Goal: Communication & Community: Answer question/provide support

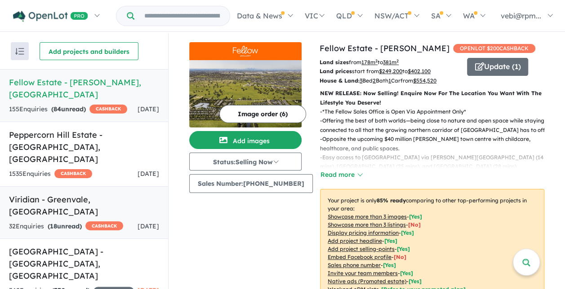
click at [89, 222] on div "32 Enquir ies ( 18 unread) CASHBACK" at bounding box center [66, 227] width 114 height 11
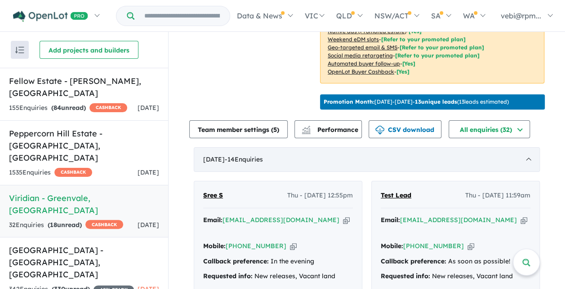
scroll to position [248, 0]
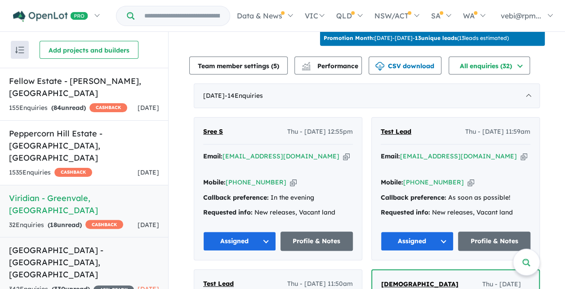
click at [70, 244] on h5 "Camden Place Estate - Strathtulloh , VIC" at bounding box center [84, 262] width 150 height 36
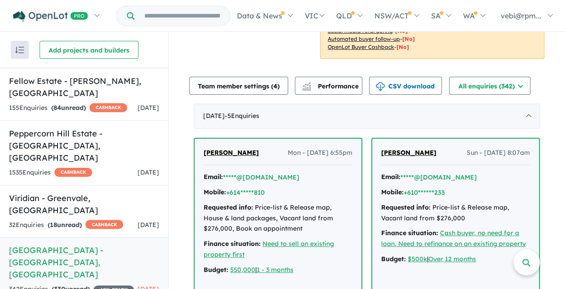
scroll to position [306, 0]
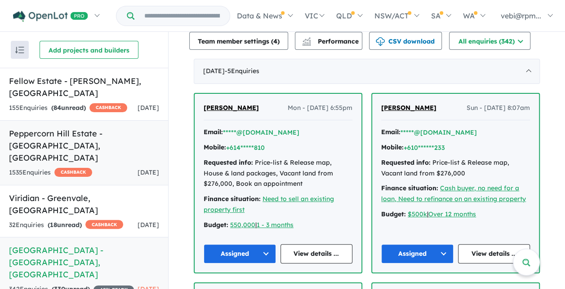
click at [58, 134] on h5 "Peppercorn Hill Estate - Donnybrook , VIC" at bounding box center [84, 146] width 150 height 36
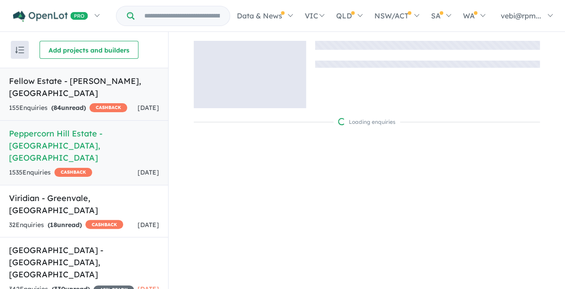
click at [82, 83] on h5 "Fellow Estate - Wollert , VIC" at bounding box center [84, 87] width 150 height 24
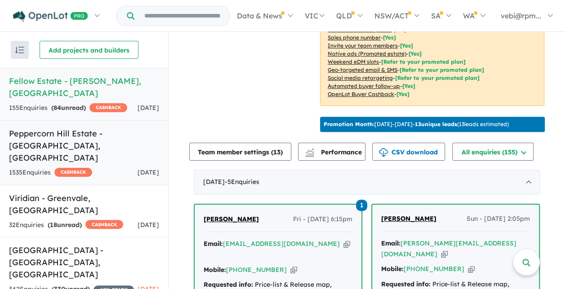
scroll to position [225, 0]
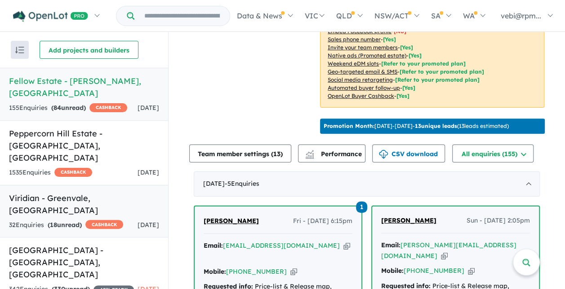
click at [87, 220] on div "32 Enquir ies ( 18 unread) CASHBACK" at bounding box center [66, 225] width 114 height 11
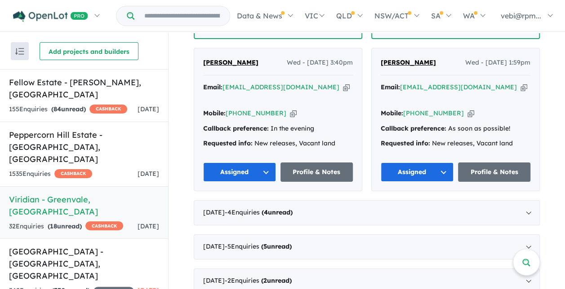
scroll to position [1419, 0]
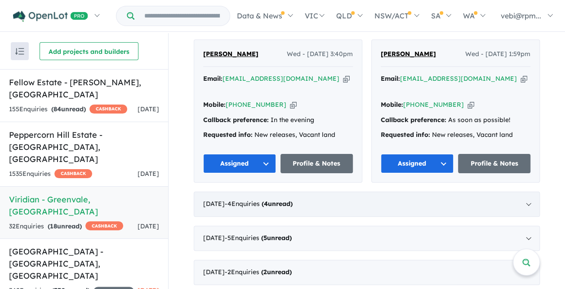
click at [525, 192] on div "September 2025 - 4 Enquir ies ( 4 unread)" at bounding box center [367, 204] width 346 height 25
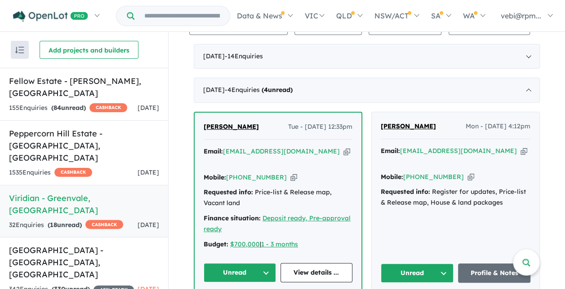
scroll to position [331, 0]
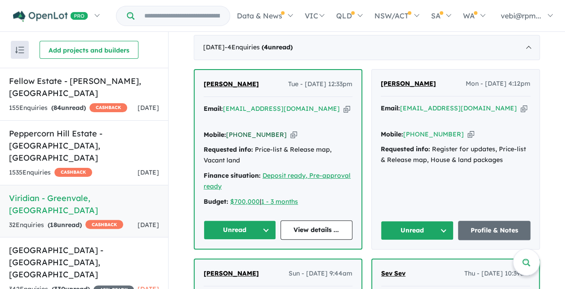
drag, startPoint x: 276, startPoint y: 131, endPoint x: 239, endPoint y: 133, distance: 36.9
click at [239, 133] on div "Mobile: +61 410 591 944 Copied!" at bounding box center [278, 135] width 149 height 11
copy link "410 591 944"
click at [309, 224] on link "View details ..." at bounding box center [316, 230] width 72 height 19
click at [262, 225] on button "Unread" at bounding box center [240, 230] width 72 height 19
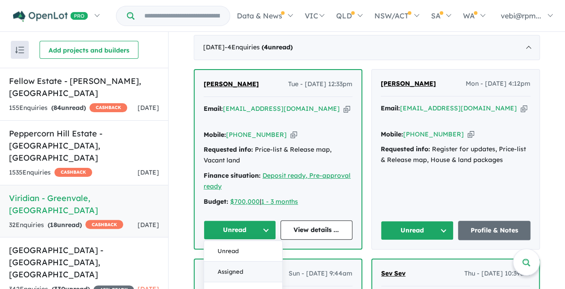
click at [249, 266] on button "Assigned" at bounding box center [243, 272] width 78 height 21
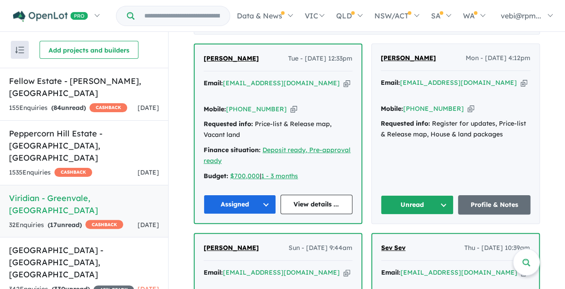
scroll to position [376, 0]
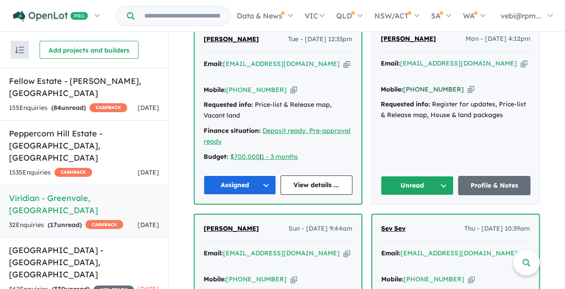
drag, startPoint x: 452, startPoint y: 86, endPoint x: 416, endPoint y: 88, distance: 35.6
click at [416, 88] on div "Mobile: +61 432 223 774 Copied!" at bounding box center [456, 89] width 150 height 11
drag, startPoint x: 416, startPoint y: 88, endPoint x: 424, endPoint y: 86, distance: 8.3
copy link "432 223 774"
click at [468, 180] on link "Profile & Notes" at bounding box center [494, 185] width 73 height 19
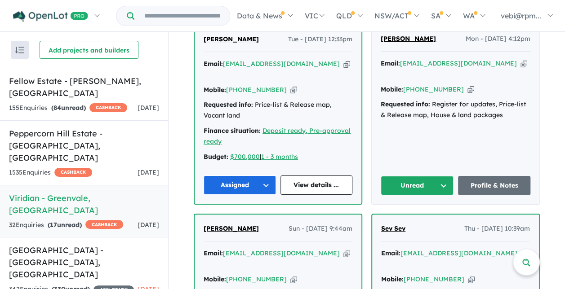
click at [443, 177] on button "Unread" at bounding box center [417, 185] width 73 height 19
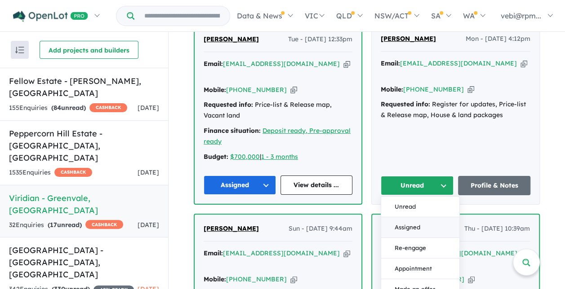
click at [418, 217] on button "Assigned" at bounding box center [420, 227] width 78 height 21
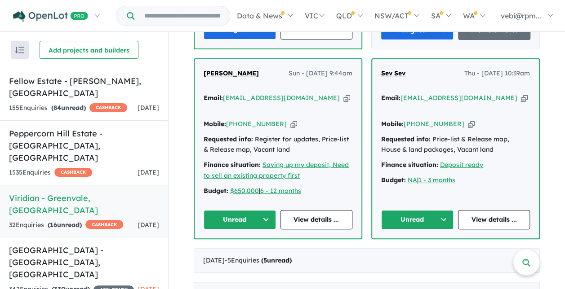
scroll to position [510, 0]
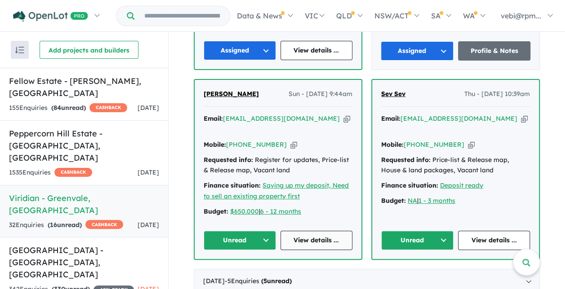
click at [300, 231] on link "View details ..." at bounding box center [316, 240] width 72 height 19
click at [256, 231] on button "Unread" at bounding box center [240, 240] width 72 height 19
click at [248, 272] on button "Assigned" at bounding box center [243, 282] width 78 height 21
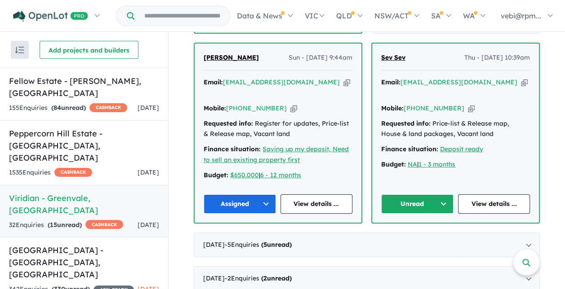
scroll to position [555, 0]
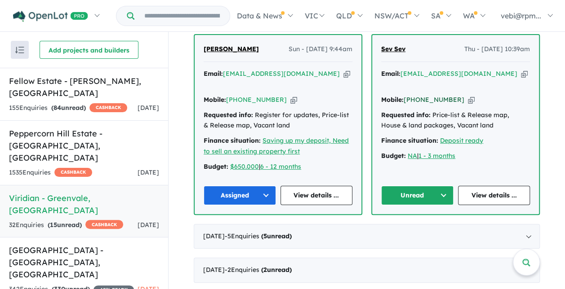
drag, startPoint x: 451, startPoint y: 84, endPoint x: 417, endPoint y: 85, distance: 34.2
click at [417, 95] on div "Mobile: +61 413 877 087 Copied!" at bounding box center [455, 100] width 149 height 11
drag, startPoint x: 417, startPoint y: 85, endPoint x: 423, endPoint y: 85, distance: 6.3
copy link "413 877 087"
click at [466, 186] on link "View details ..." at bounding box center [494, 195] width 72 height 19
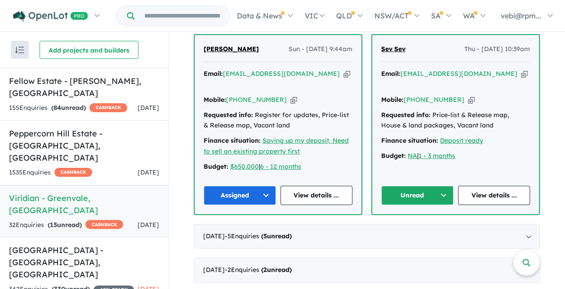
click at [442, 186] on button "Unread" at bounding box center [417, 195] width 72 height 19
click at [427, 227] on button "Assigned" at bounding box center [420, 237] width 78 height 21
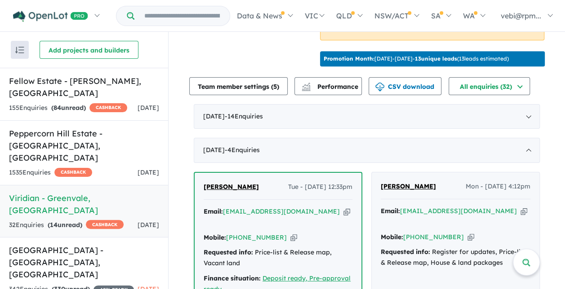
scroll to position [205, 0]
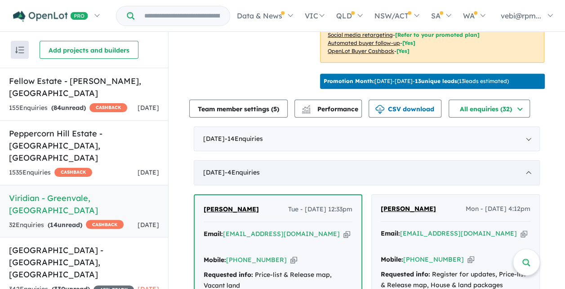
click at [522, 179] on div "September 2025 - 4 Enquir ies ( 0 unread)" at bounding box center [367, 172] width 346 height 25
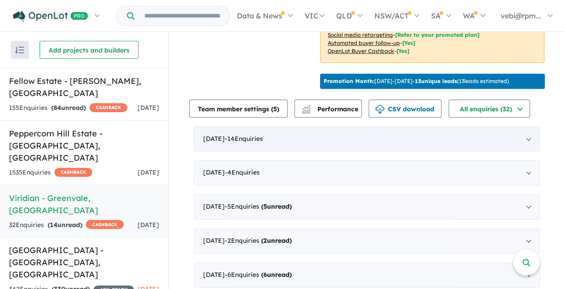
scroll to position [253, 0]
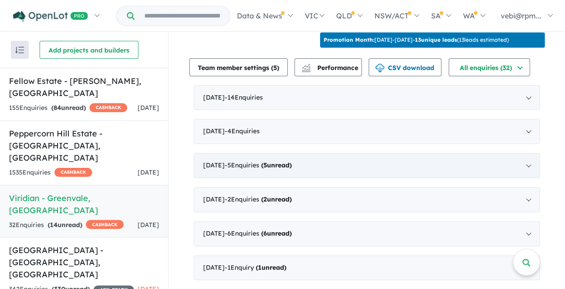
click at [528, 168] on div "August 2025 - 5 Enquir ies ( 5 unread)" at bounding box center [367, 165] width 346 height 25
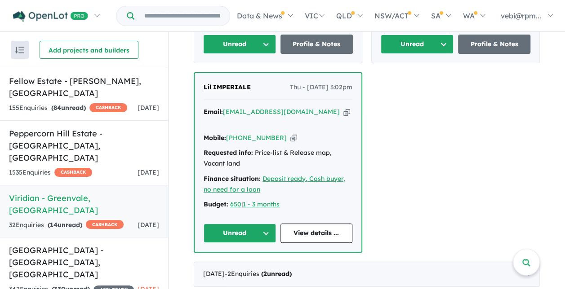
scroll to position [702, 0]
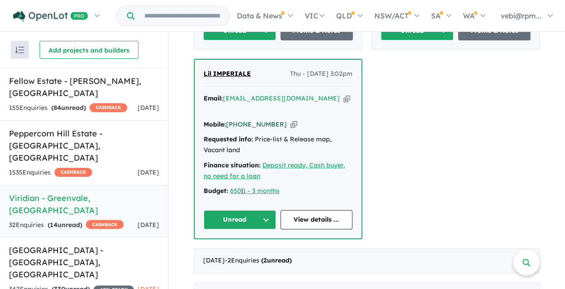
drag, startPoint x: 274, startPoint y: 96, endPoint x: 238, endPoint y: 97, distance: 36.0
click at [238, 120] on div "Mobile: +61 411 896 741 Copied!" at bounding box center [278, 125] width 149 height 11
copy link "411 896 741"
click at [323, 210] on link "View details ..." at bounding box center [316, 219] width 72 height 19
click at [266, 210] on button "Unread" at bounding box center [240, 219] width 72 height 19
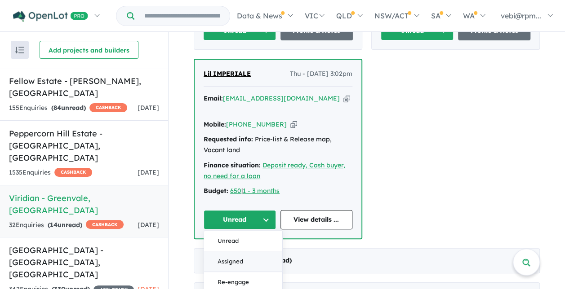
click at [259, 252] on button "Assigned" at bounding box center [243, 262] width 78 height 21
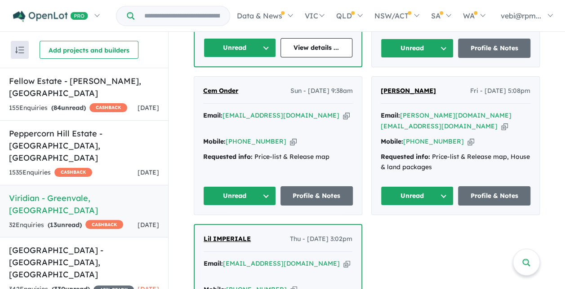
scroll to position [522, 0]
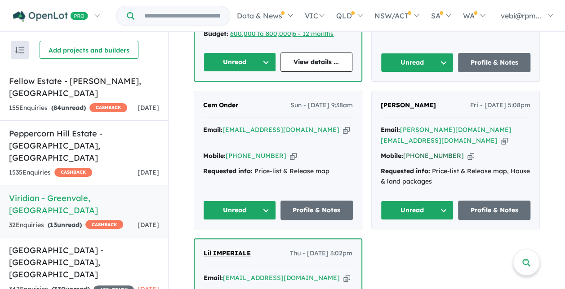
drag, startPoint x: 450, startPoint y: 140, endPoint x: 416, endPoint y: 140, distance: 33.7
click at [416, 151] on div "Mobile: +61 421 017 343 Copied!" at bounding box center [456, 156] width 150 height 11
copy link "421 017 343"
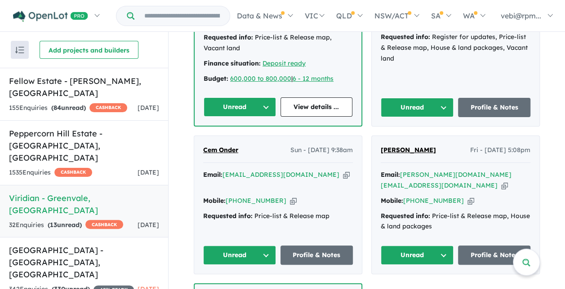
click at [443, 246] on button "Unread" at bounding box center [417, 255] width 73 height 19
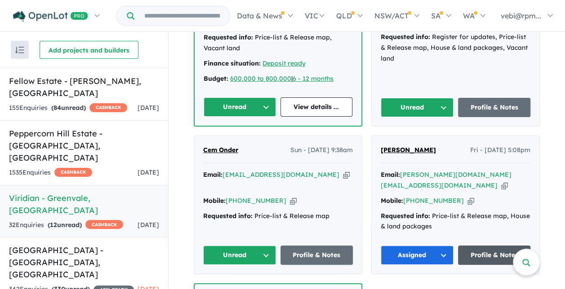
click at [486, 246] on link "Profile & Notes" at bounding box center [494, 255] width 73 height 19
drag, startPoint x: 275, startPoint y: 182, endPoint x: 238, endPoint y: 183, distance: 37.3
click at [238, 196] on div "Mobile: +61 470 596 734 Copied!" at bounding box center [278, 201] width 150 height 11
drag, startPoint x: 238, startPoint y: 183, endPoint x: 243, endPoint y: 183, distance: 5.0
copy link "470 596 734"
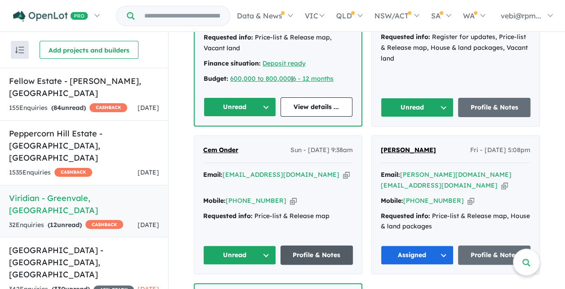
click at [319, 246] on link "Profile & Notes" at bounding box center [316, 255] width 73 height 19
click at [266, 246] on button "Unread" at bounding box center [239, 255] width 73 height 19
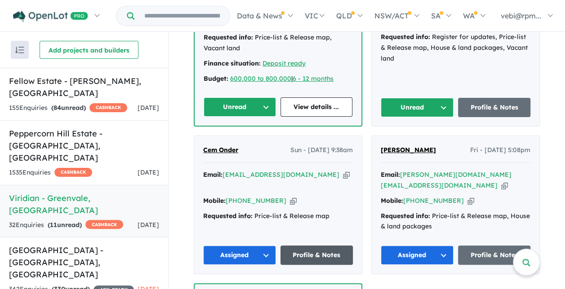
click at [295, 246] on link "Profile & Notes" at bounding box center [316, 255] width 73 height 19
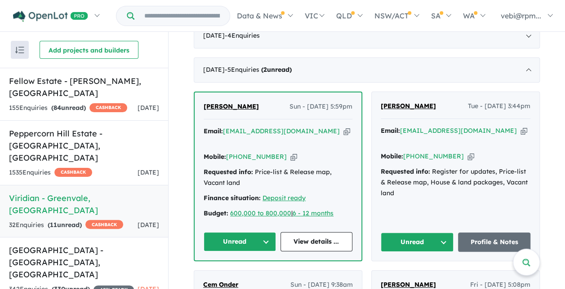
scroll to position [387, 0]
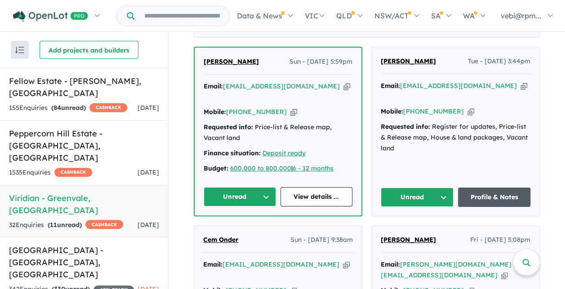
click at [470, 192] on link "Profile & Notes" at bounding box center [494, 197] width 73 height 19
click at [266, 191] on button "Unread" at bounding box center [240, 196] width 72 height 19
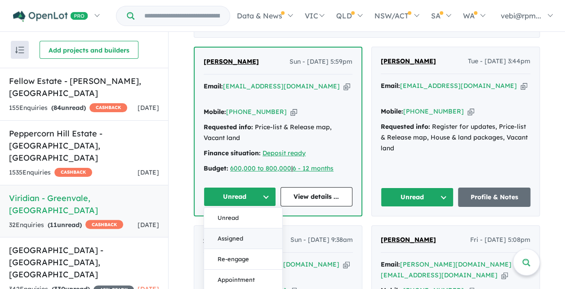
click at [250, 231] on button "Assigned" at bounding box center [243, 239] width 78 height 21
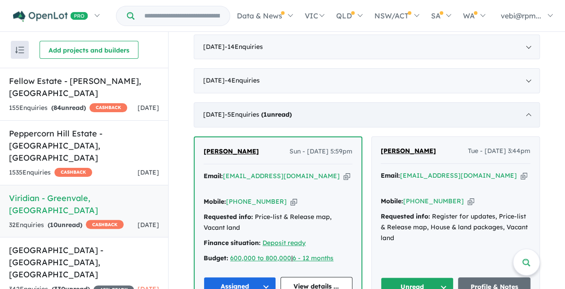
scroll to position [342, 0]
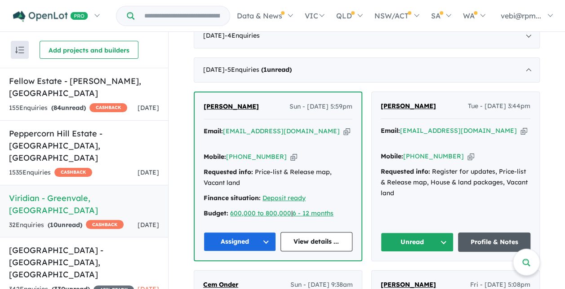
click at [464, 235] on link "Profile & Notes" at bounding box center [494, 242] width 73 height 19
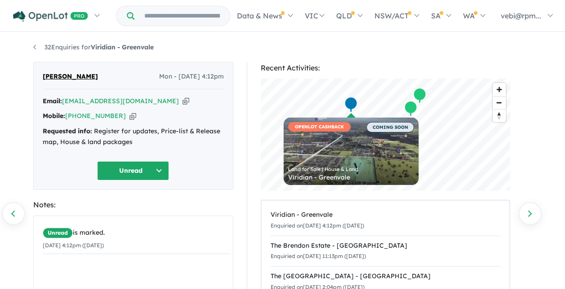
click at [161, 167] on button "Unread" at bounding box center [133, 170] width 72 height 19
click at [145, 213] on button "Assigned" at bounding box center [137, 212] width 78 height 21
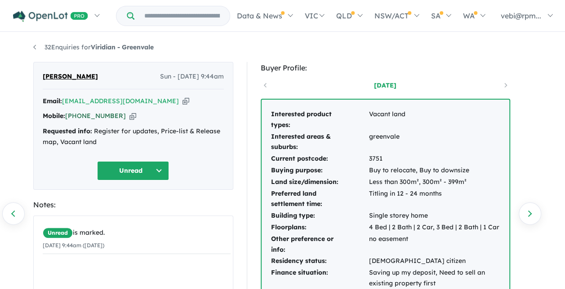
drag, startPoint x: 119, startPoint y: 113, endPoint x: 80, endPoint y: 120, distance: 39.2
click at [80, 120] on div "Mobile: +61 404 901 099 Copied!" at bounding box center [133, 116] width 181 height 11
copy link "404 901 099"
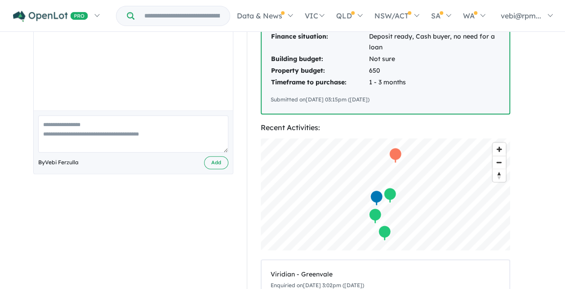
scroll to position [270, 0]
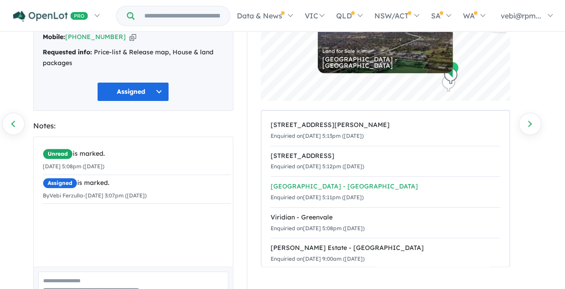
click at [335, 185] on div "[GEOGRAPHIC_DATA] - [GEOGRAPHIC_DATA]" at bounding box center [385, 187] width 230 height 11
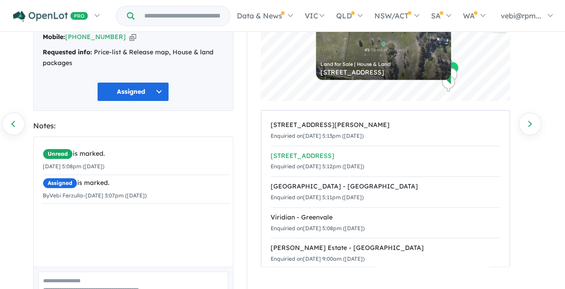
click at [310, 152] on div "40 Bonds Lane - Greenvale" at bounding box center [385, 156] width 230 height 11
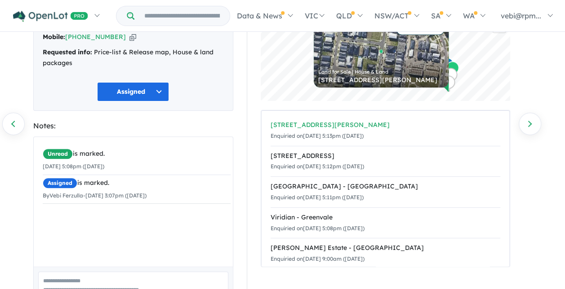
click at [337, 124] on div "35 Carroll Lane - Greenvale" at bounding box center [385, 125] width 230 height 11
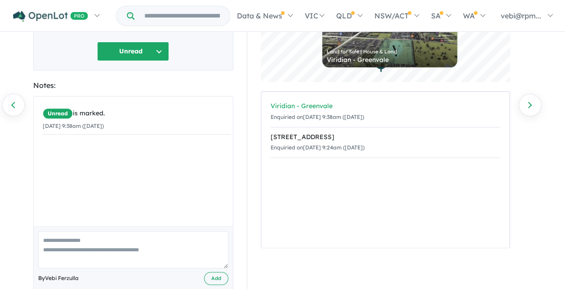
scroll to position [93, 0]
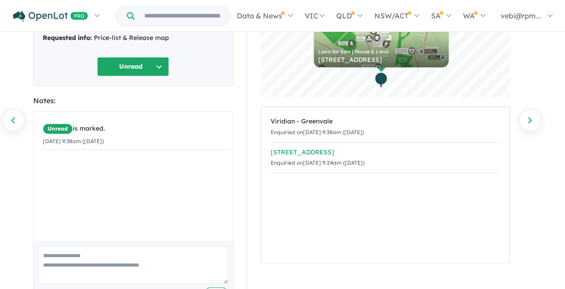
click at [328, 153] on div "[STREET_ADDRESS]" at bounding box center [385, 152] width 230 height 11
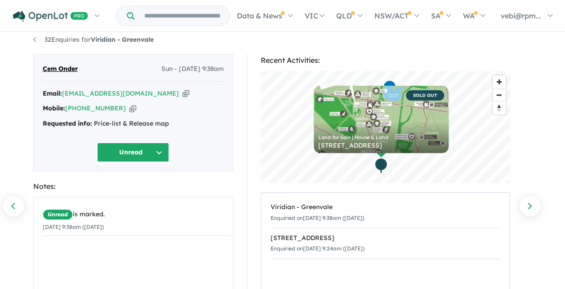
scroll to position [0, 0]
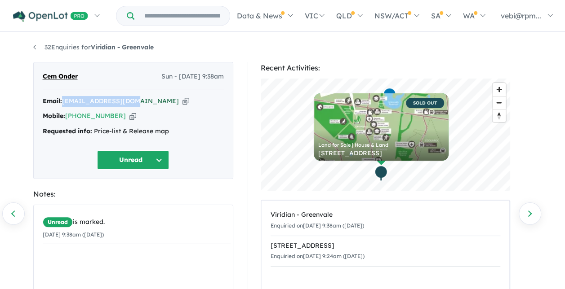
drag, startPoint x: 137, startPoint y: 101, endPoint x: 64, endPoint y: 101, distance: 72.8
click at [64, 101] on div "Email: cemonder9@gmail.com Copied!" at bounding box center [133, 101] width 181 height 11
drag, startPoint x: 64, startPoint y: 101, endPoint x: 70, endPoint y: 100, distance: 6.4
copy a%20Viridian%20-%20Greenvale"] "cemonder9@gmail.com"
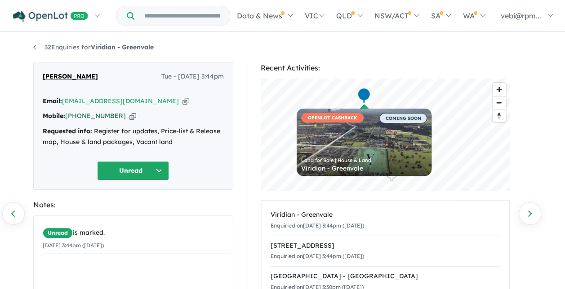
drag, startPoint x: 115, startPoint y: 115, endPoint x: 81, endPoint y: 116, distance: 34.2
click at [81, 116] on div "Mobile: +61 431 923 082 Copied!" at bounding box center [133, 116] width 181 height 11
copy link "431 923 082"
drag, startPoint x: 146, startPoint y: 102, endPoint x: 65, endPoint y: 100, distance: 81.8
click at [65, 100] on div "Email: msushmitha95@gmail.com Copied!" at bounding box center [133, 101] width 181 height 11
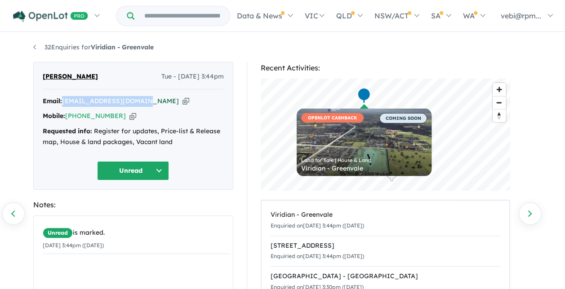
drag, startPoint x: 65, startPoint y: 100, endPoint x: 71, endPoint y: 97, distance: 7.3
copy a%20Viridian%20-%20Greenvale"] "[EMAIL_ADDRESS][DOMAIN_NAME]"
drag, startPoint x: 115, startPoint y: 117, endPoint x: 81, endPoint y: 117, distance: 34.6
click at [81, 117] on div "Mobile: +61 431 923 082 Copied!" at bounding box center [133, 116] width 181 height 11
copy link "431 923 082"
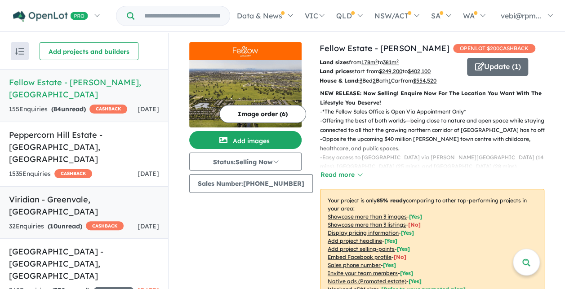
click at [97, 222] on div "32 Enquir ies ( 10 unread) CASHBACK" at bounding box center [66, 227] width 115 height 11
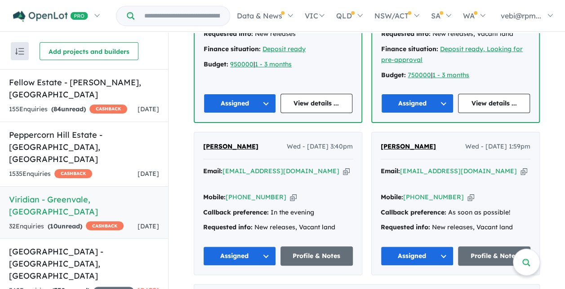
scroll to position [1419, 0]
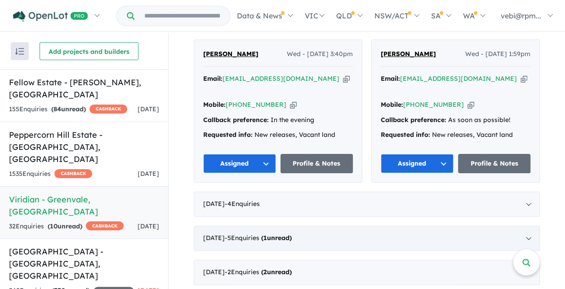
click at [525, 226] on div "August 2025 - 5 Enquir ies ( 1 unread)" at bounding box center [367, 238] width 346 height 25
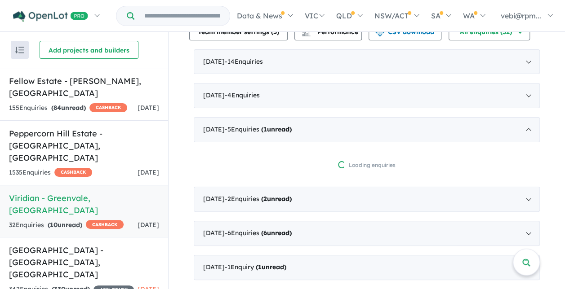
scroll to position [331, 0]
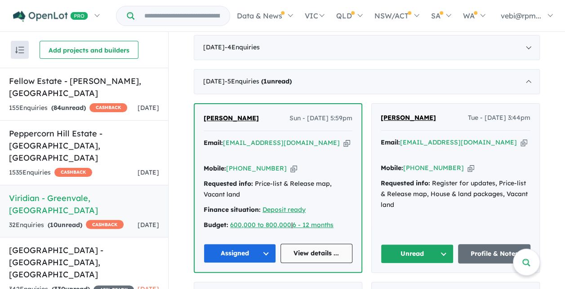
click at [307, 249] on link "View details ..." at bounding box center [316, 253] width 72 height 19
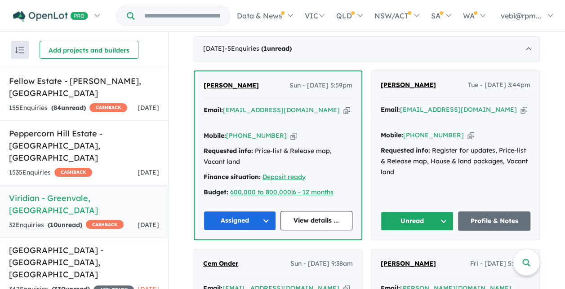
scroll to position [376, 0]
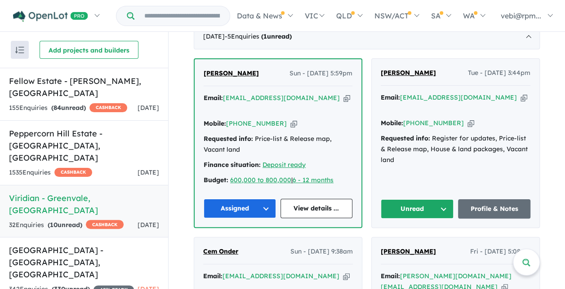
click at [443, 206] on button "Unread" at bounding box center [417, 208] width 73 height 19
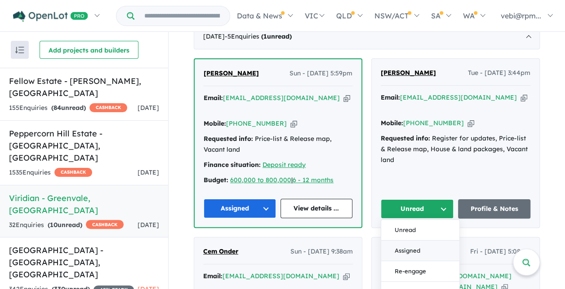
click at [425, 244] on button "Assigned" at bounding box center [420, 251] width 78 height 21
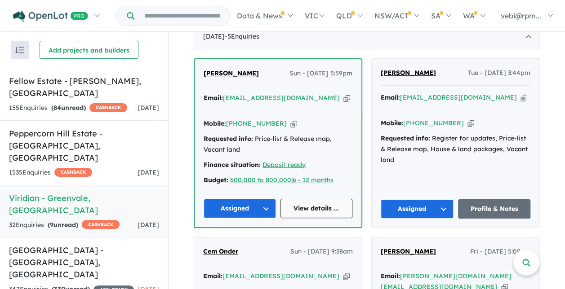
click at [314, 203] on link "View details ..." at bounding box center [316, 208] width 72 height 19
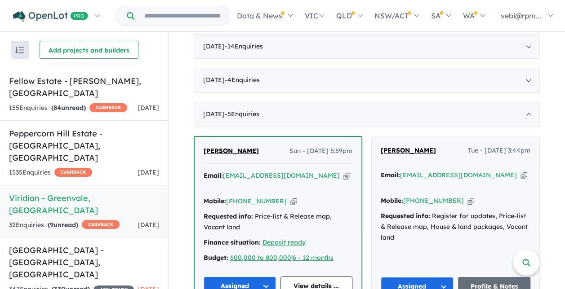
scroll to position [286, 0]
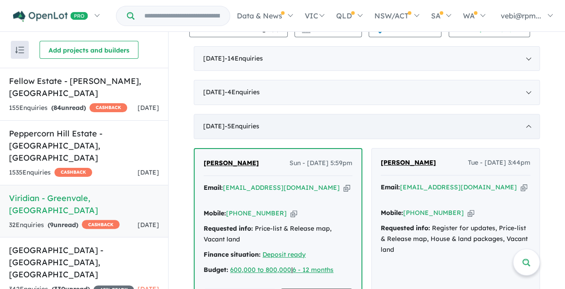
click at [523, 133] on div "August 2025 - 5 Enquir ies ( 0 unread)" at bounding box center [367, 126] width 346 height 25
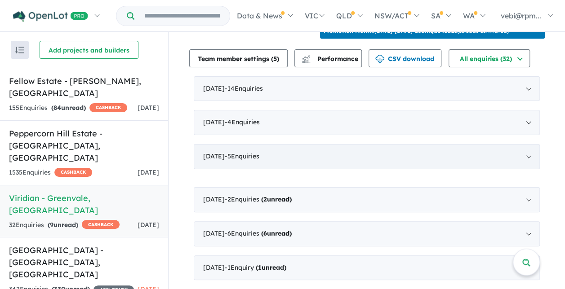
scroll to position [253, 0]
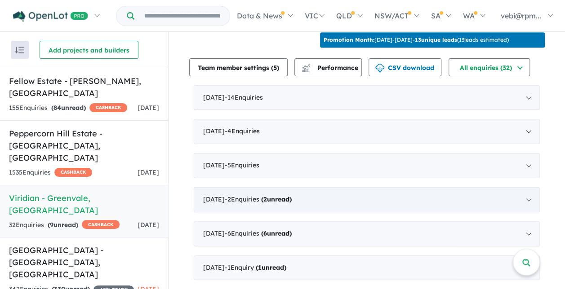
click at [526, 202] on div "July 2025 - 2 Enquir ies ( 2 unread)" at bounding box center [367, 199] width 346 height 25
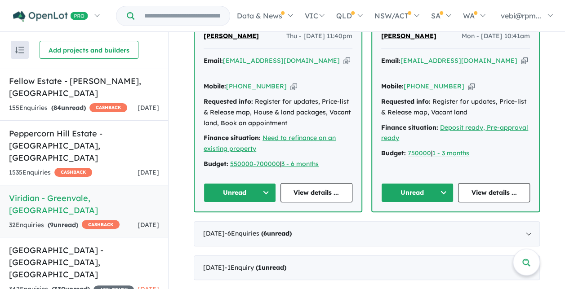
scroll to position [452, 0]
click at [491, 191] on link "View details ..." at bounding box center [494, 192] width 72 height 19
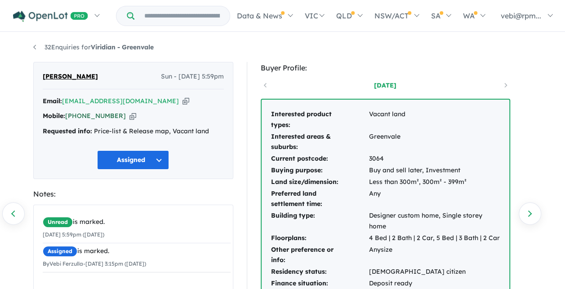
drag, startPoint x: 118, startPoint y: 117, endPoint x: 81, endPoint y: 116, distance: 36.4
click at [81, 116] on div "Mobile: [PHONE_NUMBER] Copied!" at bounding box center [133, 116] width 181 height 11
drag, startPoint x: 115, startPoint y: 116, endPoint x: 81, endPoint y: 118, distance: 34.2
click at [81, 118] on div "Mobile: [PHONE_NUMBER] Copied!" at bounding box center [133, 116] width 181 height 11
drag, startPoint x: 81, startPoint y: 118, endPoint x: 87, endPoint y: 115, distance: 6.4
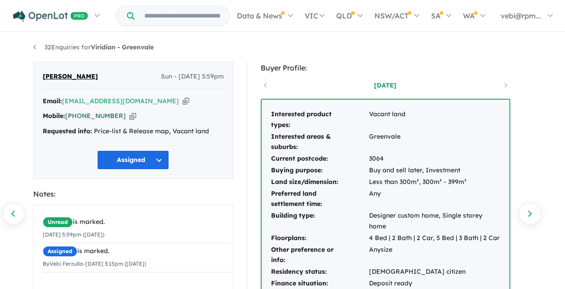
copy link "466 338 812"
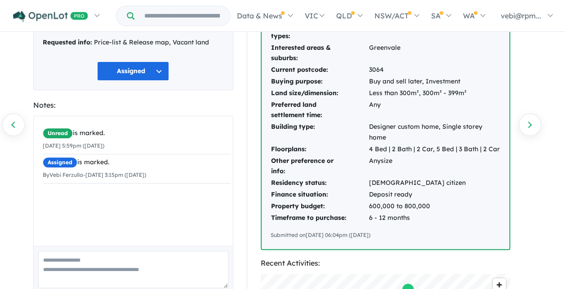
scroll to position [90, 0]
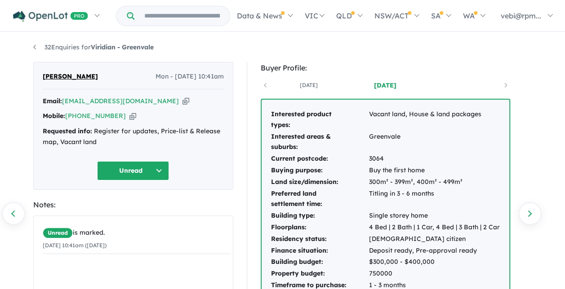
scroll to position [45, 0]
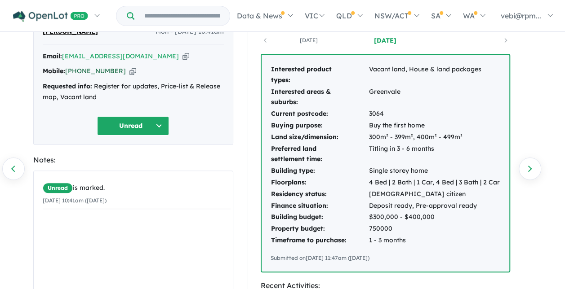
drag, startPoint x: 115, startPoint y: 70, endPoint x: 81, endPoint y: 72, distance: 34.7
click at [81, 72] on div "Mobile: +61 435 911 535 Copied!" at bounding box center [133, 71] width 181 height 11
drag, startPoint x: 81, startPoint y: 72, endPoint x: 85, endPoint y: 72, distance: 4.5
copy link "435 911 535"
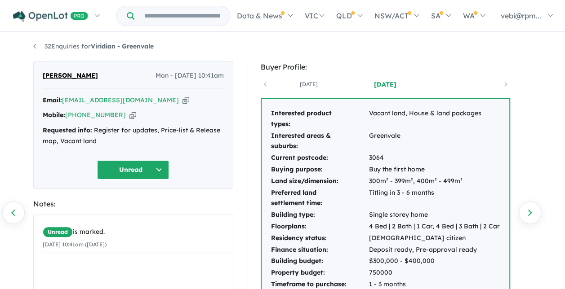
scroll to position [0, 0]
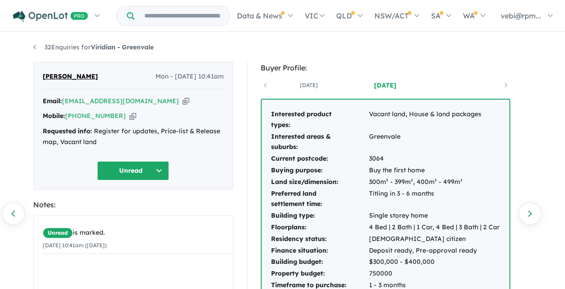
click at [161, 172] on button "Unread" at bounding box center [133, 170] width 72 height 19
click at [158, 209] on button "Assigned" at bounding box center [137, 212] width 78 height 21
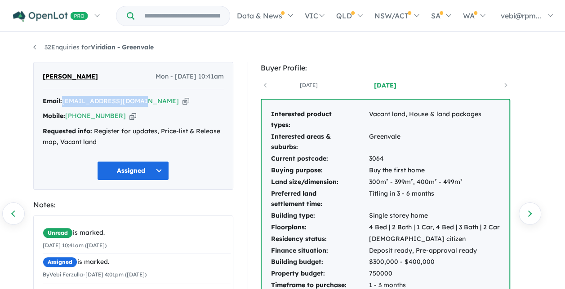
drag, startPoint x: 138, startPoint y: 101, endPoint x: 63, endPoint y: 95, distance: 75.3
click at [63, 96] on div "Email: sallydvc@yahoo.com.au Copied!" at bounding box center [133, 101] width 181 height 11
drag, startPoint x: 63, startPoint y: 95, endPoint x: 84, endPoint y: 100, distance: 21.6
copy a%20Viridian%20-%20Greenvale"] "[EMAIL_ADDRESS][DOMAIN_NAME]"
drag, startPoint x: 114, startPoint y: 116, endPoint x: 81, endPoint y: 115, distance: 33.3
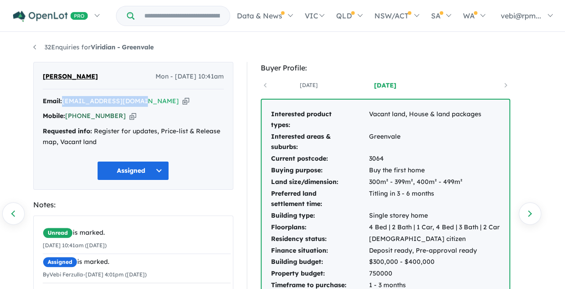
click at [81, 115] on div "Mobile: +61 435 911 535 Copied!" at bounding box center [133, 116] width 181 height 11
copy link "435 911 535"
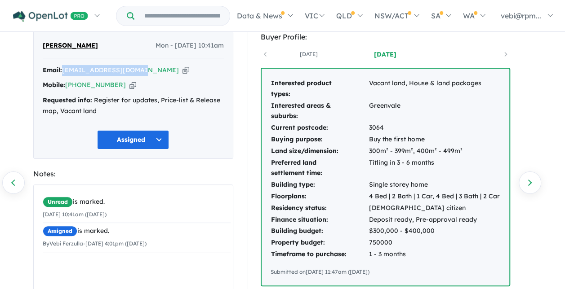
scroll to position [45, 0]
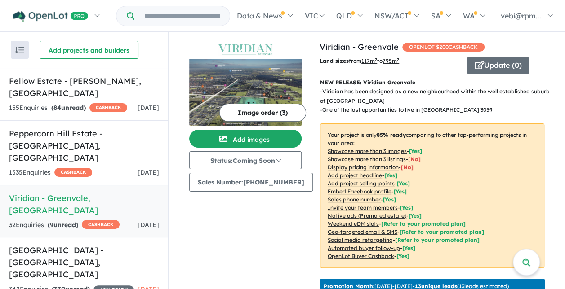
scroll to position [452, 0]
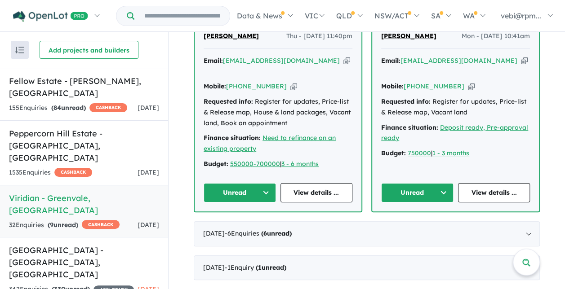
click at [265, 190] on button "Unread" at bounding box center [240, 192] width 72 height 19
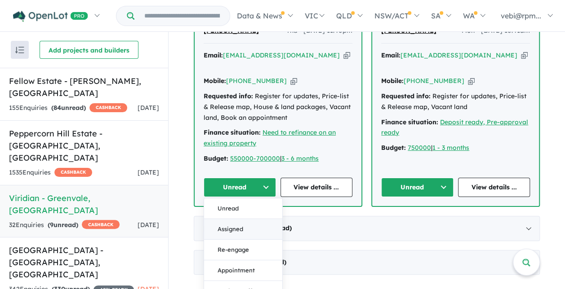
click at [259, 236] on button "Assigned" at bounding box center [243, 229] width 78 height 21
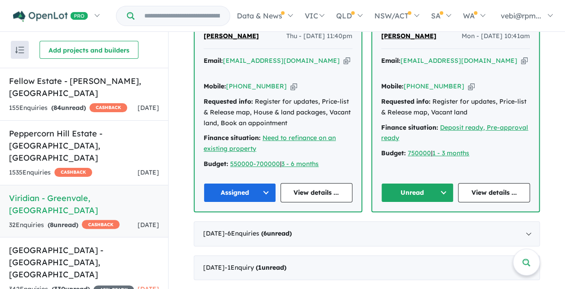
click at [444, 193] on button "Unread" at bounding box center [417, 192] width 72 height 19
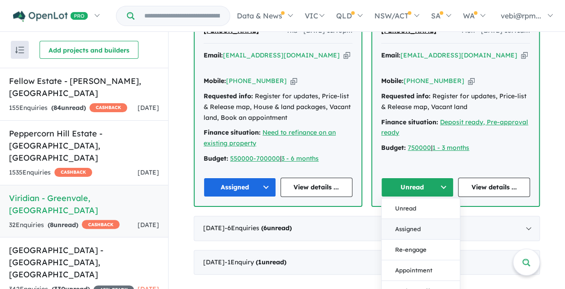
click at [426, 235] on button "Assigned" at bounding box center [420, 229] width 78 height 21
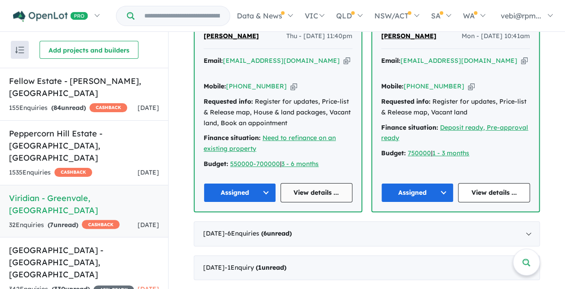
click at [308, 192] on link "View details ..." at bounding box center [316, 192] width 72 height 19
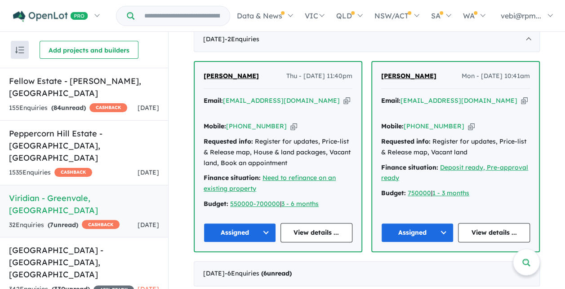
scroll to position [363, 0]
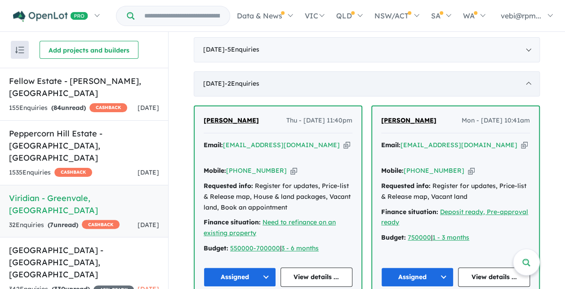
click at [527, 87] on div "[DATE] - 2 Enquir ies ( 0 unread)" at bounding box center [367, 83] width 346 height 25
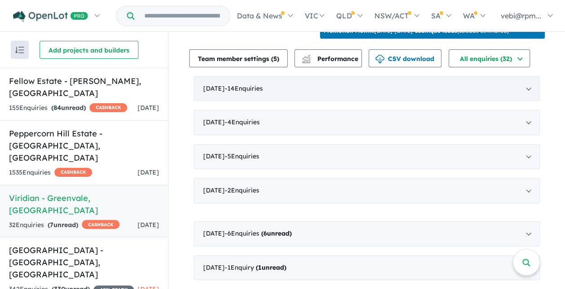
scroll to position [253, 0]
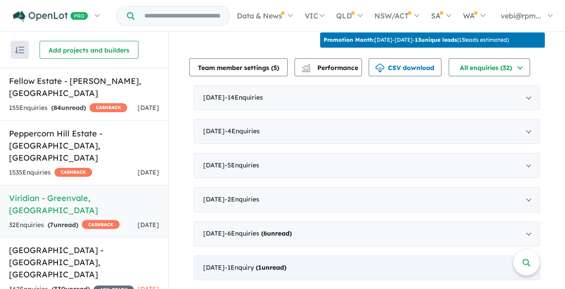
click at [479, 269] on div "[DATE] - 1 Enquir y ( 1 unread)" at bounding box center [367, 268] width 346 height 25
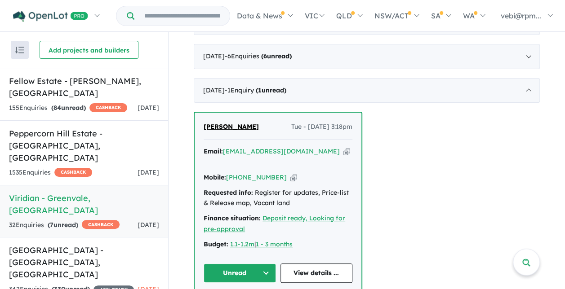
scroll to position [431, 0]
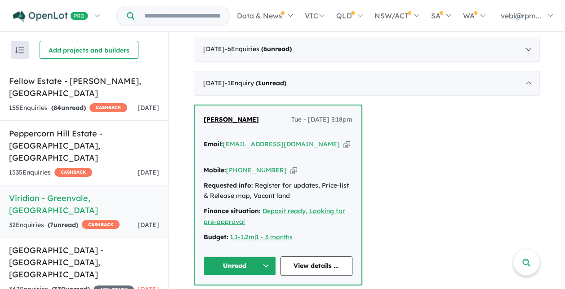
drag, startPoint x: 277, startPoint y: 166, endPoint x: 238, endPoint y: 169, distance: 38.7
click at [238, 169] on div "Mobile: +61 400 043 704 Copied!" at bounding box center [278, 170] width 149 height 11
drag, startPoint x: 238, startPoint y: 169, endPoint x: 243, endPoint y: 164, distance: 6.4
copy link "400 043 704"
click at [261, 259] on button "Unread" at bounding box center [240, 266] width 72 height 19
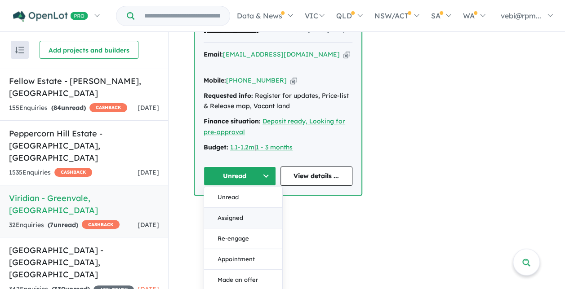
click at [249, 213] on button "Assigned" at bounding box center [243, 218] width 78 height 21
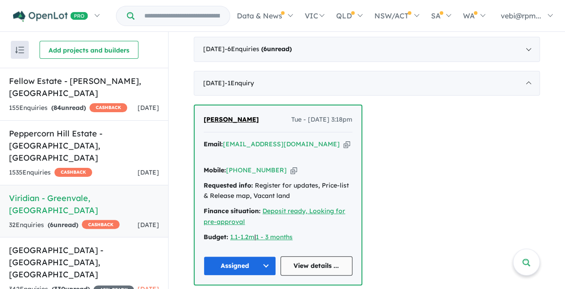
click at [312, 260] on link "View details ..." at bounding box center [316, 266] width 72 height 19
click at [521, 89] on div "May 2025 - 1 Enquir y ( 0 unread)" at bounding box center [367, 83] width 346 height 25
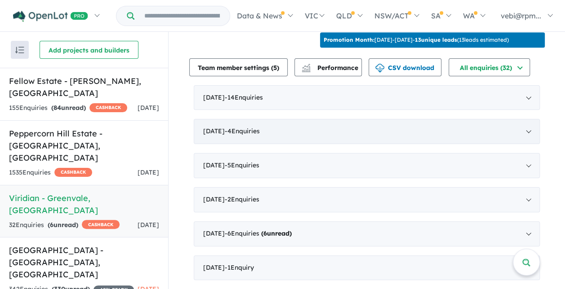
scroll to position [253, 0]
click at [525, 235] on div "June 2025 - 6 Enquir ies ( 6 unread)" at bounding box center [367, 234] width 346 height 25
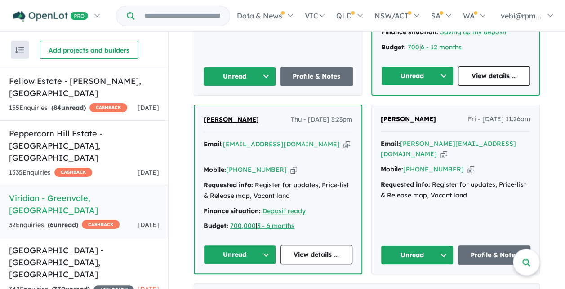
scroll to position [777, 0]
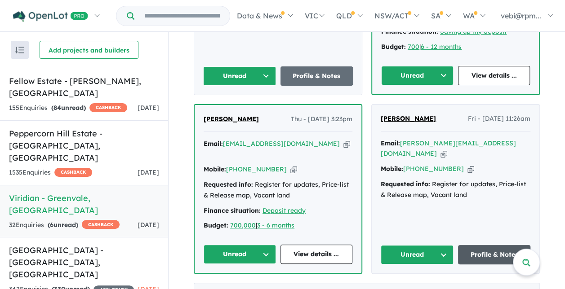
click at [478, 245] on link "Profile & Notes" at bounding box center [494, 254] width 73 height 19
click at [436, 245] on button "Unread" at bounding box center [417, 254] width 73 height 19
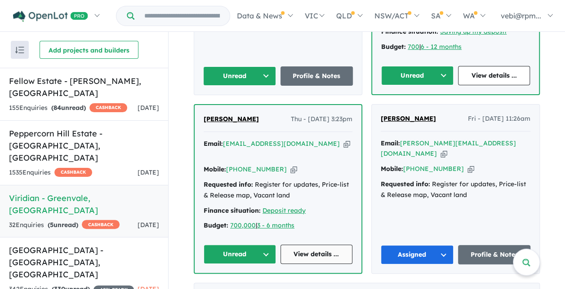
click at [310, 245] on link "View details ..." at bounding box center [316, 254] width 72 height 19
click at [262, 245] on button "Unread" at bounding box center [240, 254] width 72 height 19
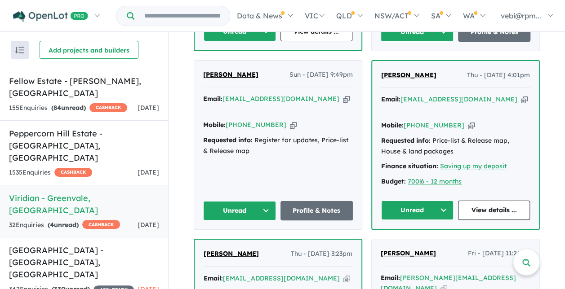
scroll to position [598, 0]
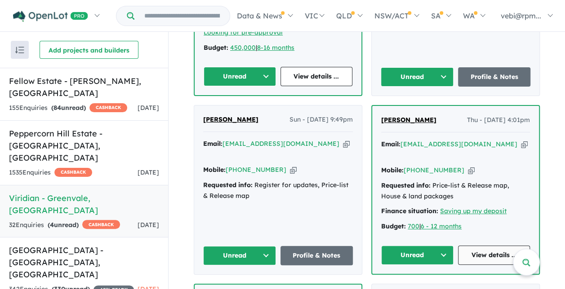
click at [485, 246] on link "View details ..." at bounding box center [494, 255] width 72 height 19
click at [445, 246] on button "Unread" at bounding box center [417, 255] width 72 height 19
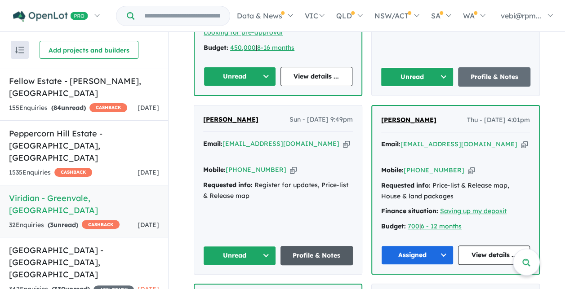
click at [325, 246] on link "Profile & Notes" at bounding box center [316, 255] width 73 height 19
click at [264, 246] on button "Unread" at bounding box center [239, 255] width 73 height 19
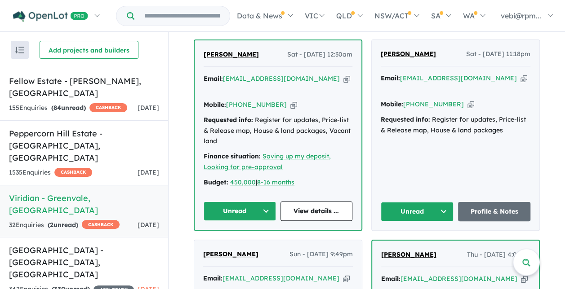
scroll to position [418, 0]
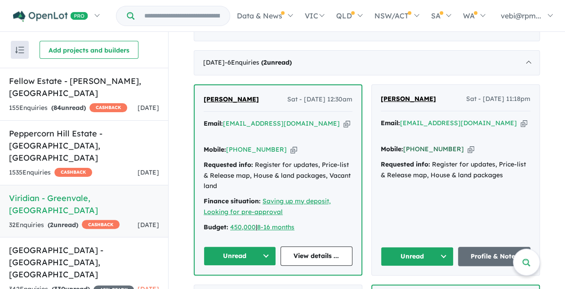
drag, startPoint x: 450, startPoint y: 144, endPoint x: 416, endPoint y: 143, distance: 34.2
click at [416, 144] on div "Mobile: +61 432 223 774 Copied!" at bounding box center [456, 149] width 150 height 11
copy link "432 223 774"
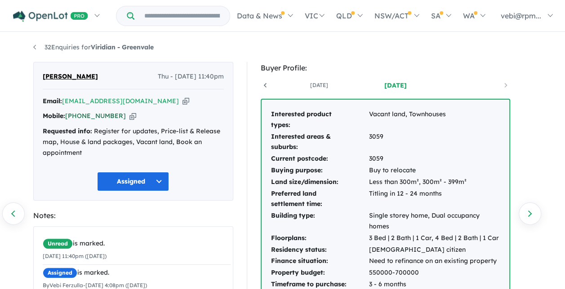
drag, startPoint x: 115, startPoint y: 117, endPoint x: 80, endPoint y: 115, distance: 35.1
click at [80, 115] on div "Mobile: [PHONE_NUMBER] Copied!" at bounding box center [133, 116] width 181 height 11
copy link "466 372 920"
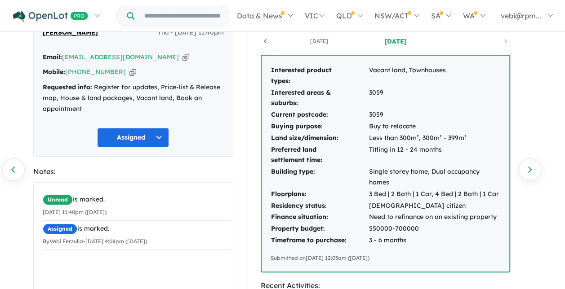
scroll to position [45, 0]
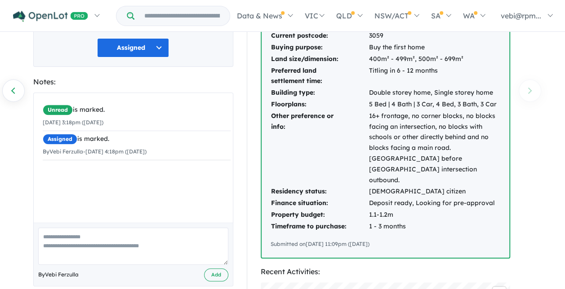
scroll to position [135, 0]
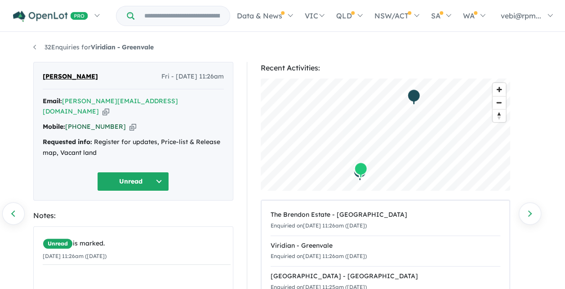
drag, startPoint x: 117, startPoint y: 114, endPoint x: 80, endPoint y: 112, distance: 36.4
click at [80, 122] on div "Mobile: [PHONE_NUMBER] Copied!" at bounding box center [133, 127] width 181 height 11
copy link "419 817 517"
click at [161, 172] on button "Unread" at bounding box center [133, 181] width 72 height 19
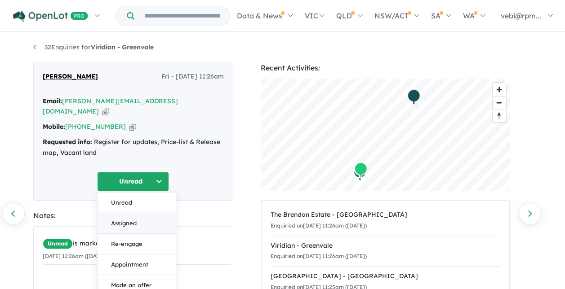
click at [154, 213] on button "Assigned" at bounding box center [137, 223] width 78 height 21
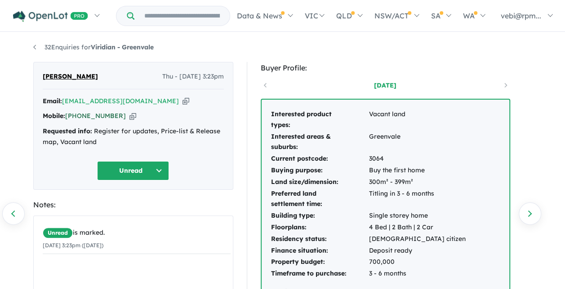
drag, startPoint x: 115, startPoint y: 115, endPoint x: 80, endPoint y: 117, distance: 36.0
click at [80, 117] on div "Mobile: +61 412 944 929 Copied!" at bounding box center [133, 116] width 181 height 11
copy link "412 944 929"
drag, startPoint x: 134, startPoint y: 100, endPoint x: 65, endPoint y: 98, distance: 69.2
click at [65, 98] on div "Email: florasawa@ymail.com Copied!" at bounding box center [133, 101] width 181 height 11
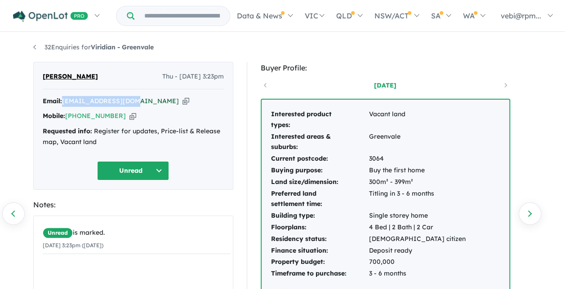
drag, startPoint x: 65, startPoint y: 98, endPoint x: 70, endPoint y: 99, distance: 5.5
copy a%20Viridian%20-%20Greenvale"] "[EMAIL_ADDRESS][DOMAIN_NAME]"
click at [157, 164] on button "Unread" at bounding box center [133, 170] width 72 height 19
copy a%20Viridian%20-%20Greenvale"] "florasawa@ymail.com"
drag, startPoint x: 115, startPoint y: 116, endPoint x: 80, endPoint y: 114, distance: 35.5
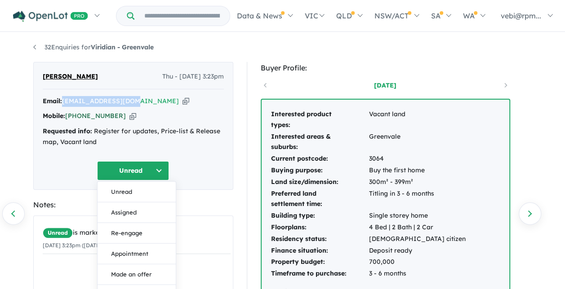
click at [80, 114] on div "Mobile: +61 412 944 929 Copied!" at bounding box center [133, 116] width 181 height 11
copy link "412 944 929"
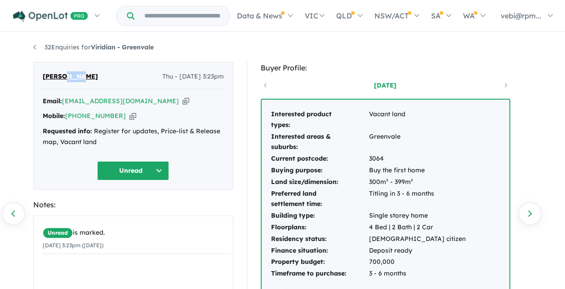
drag, startPoint x: 80, startPoint y: 80, endPoint x: 62, endPoint y: 77, distance: 18.2
click at [62, 77] on div "Flora Sawa Thu - 12/06/2025, 3:23pm" at bounding box center [133, 80] width 181 height 18
copy span "Sawa"
drag, startPoint x: 58, startPoint y: 77, endPoint x: 42, endPoint y: 75, distance: 15.9
click at [43, 75] on span "Flora Sawa" at bounding box center [70, 76] width 55 height 11
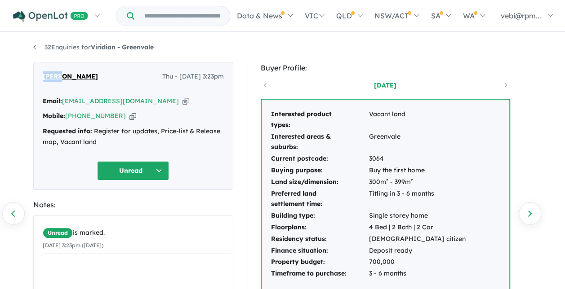
copy span "Flora"
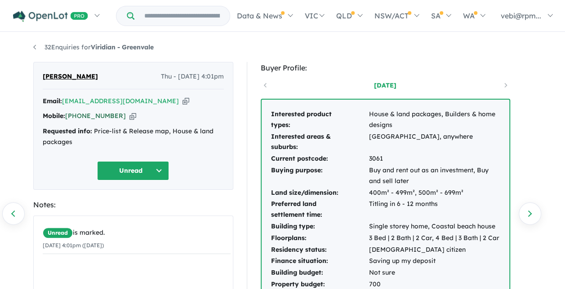
drag, startPoint x: 115, startPoint y: 114, endPoint x: 80, endPoint y: 112, distance: 35.6
click at [80, 112] on div "Mobile: [PHONE_NUMBER] Copied!" at bounding box center [133, 116] width 181 height 11
drag, startPoint x: 80, startPoint y: 112, endPoint x: 87, endPoint y: 113, distance: 7.8
copy link "402 166 183"
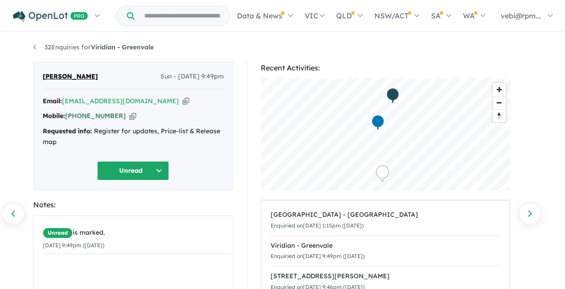
drag, startPoint x: 118, startPoint y: 115, endPoint x: 80, endPoint y: 113, distance: 38.2
click at [80, 113] on div "Mobile: [PHONE_NUMBER] Copied!" at bounding box center [133, 116] width 181 height 11
drag, startPoint x: 80, startPoint y: 113, endPoint x: 85, endPoint y: 112, distance: 5.5
copy link "449 297 494"
drag, startPoint x: 144, startPoint y: 100, endPoint x: 64, endPoint y: 99, distance: 80.0
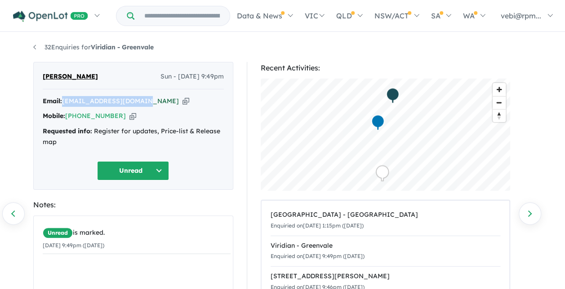
click at [64, 99] on div "Email: [EMAIL_ADDRESS][DOMAIN_NAME] Copied!" at bounding box center [133, 101] width 181 height 11
drag, startPoint x: 64, startPoint y: 99, endPoint x: 70, endPoint y: 99, distance: 5.8
copy a%20Viridian%20-%20Greenvale"] "[EMAIL_ADDRESS][DOMAIN_NAME]"
drag, startPoint x: 118, startPoint y: 117, endPoint x: 79, endPoint y: 118, distance: 38.6
click at [79, 118] on div "Mobile: +61 449 297 494 Copied!" at bounding box center [133, 116] width 181 height 11
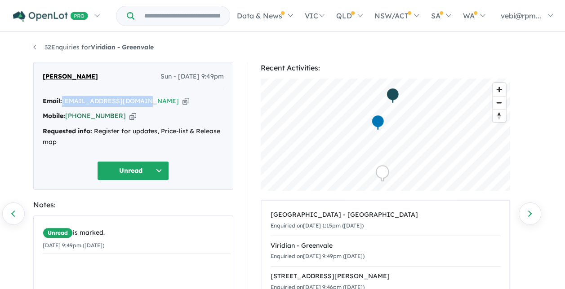
drag, startPoint x: 76, startPoint y: 116, endPoint x: 84, endPoint y: 114, distance: 8.0
click at [84, 114] on link "[PHONE_NUMBER]" at bounding box center [95, 116] width 61 height 8
copy link "449 297 494"
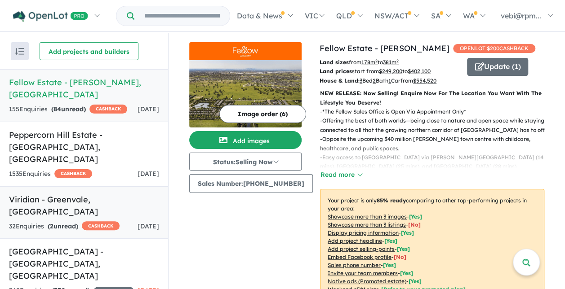
click at [89, 193] on link "Viridian - Greenvale , [GEOGRAPHIC_DATA] 32 Enquir ies ( 2 unread) CASHBACK [DA…" at bounding box center [84, 212] width 168 height 53
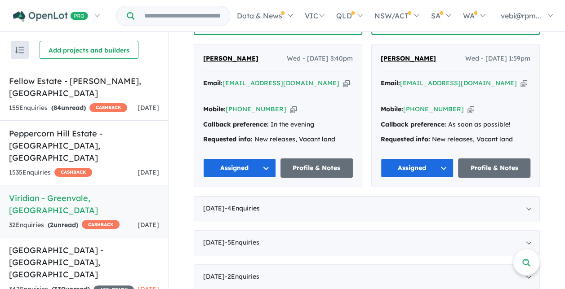
scroll to position [1419, 0]
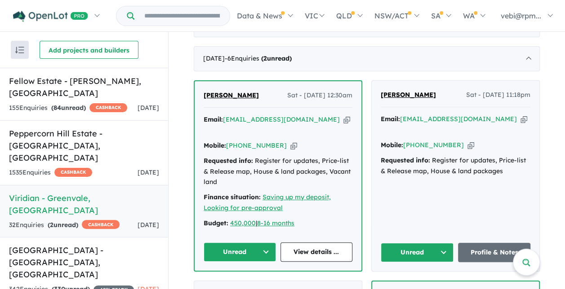
scroll to position [510, 0]
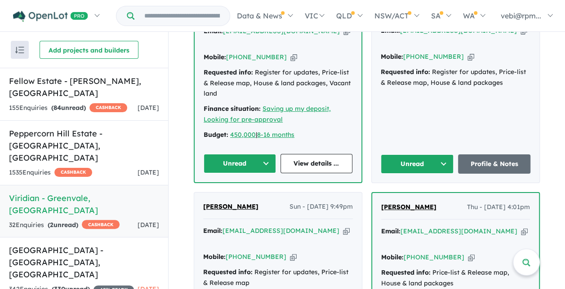
click at [442, 155] on button "Unread" at bounding box center [417, 164] width 73 height 19
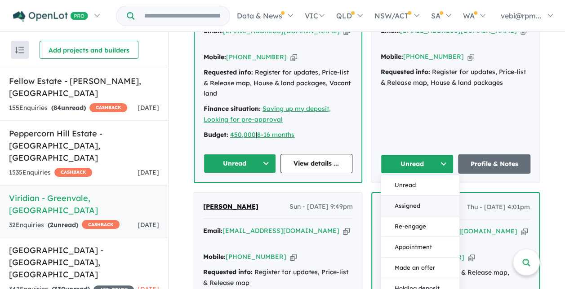
click at [424, 200] on button "Assigned" at bounding box center [420, 205] width 78 height 21
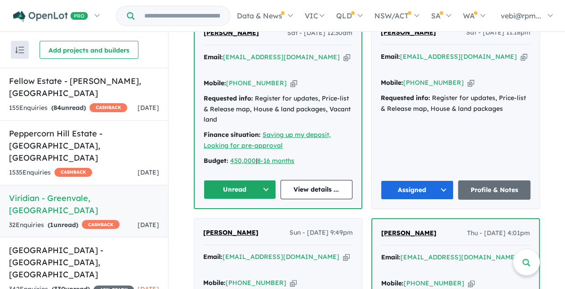
scroll to position [465, 0]
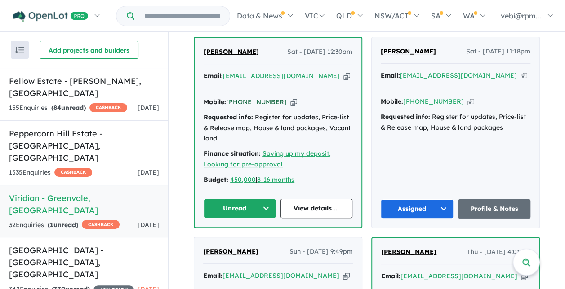
drag, startPoint x: 275, startPoint y: 98, endPoint x: 239, endPoint y: 99, distance: 35.5
click at [239, 99] on div "Mobile: +61 422 556 840 Copied!" at bounding box center [278, 102] width 149 height 11
copy link "422 556 840"
drag, startPoint x: 318, startPoint y: 82, endPoint x: 223, endPoint y: 82, distance: 94.8
click at [223, 82] on div "Email: filza.tariq@students.mq.edu.au Copied!" at bounding box center [278, 82] width 149 height 22
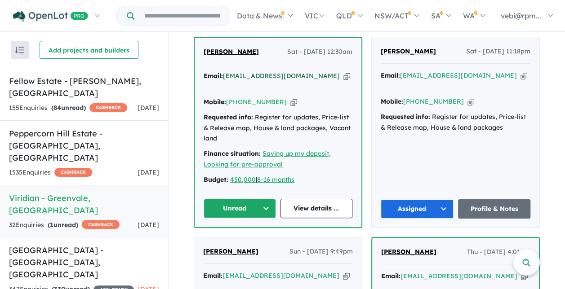
drag, startPoint x: 223, startPoint y: 82, endPoint x: 230, endPoint y: 81, distance: 7.2
copy a%20Viridian%20-%20Greenvale"] "[EMAIL_ADDRESS][DOMAIN_NAME]"
click at [311, 199] on link "View details ..." at bounding box center [316, 208] width 72 height 19
click at [263, 204] on button "Unread" at bounding box center [240, 208] width 72 height 19
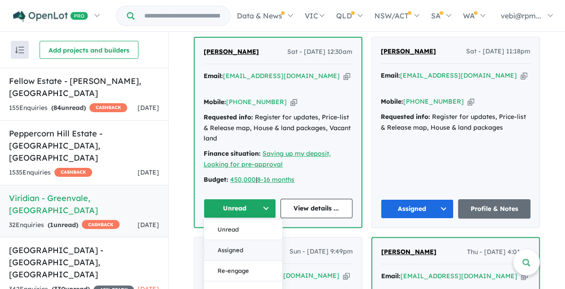
click at [254, 242] on button "Assigned" at bounding box center [243, 250] width 78 height 21
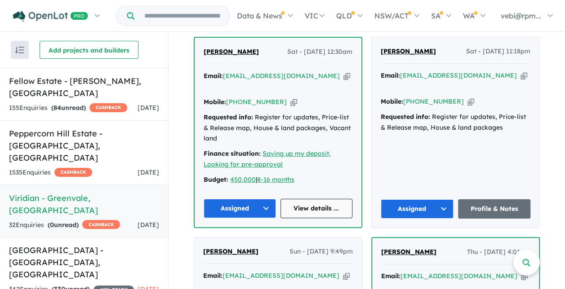
click at [317, 204] on link "View details ..." at bounding box center [316, 208] width 72 height 19
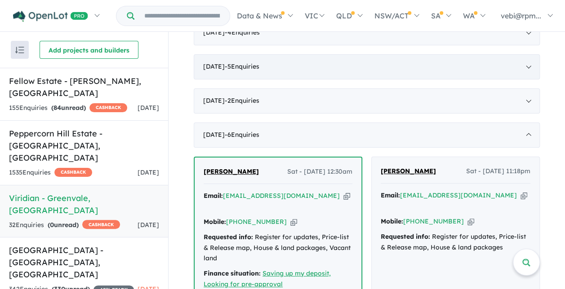
scroll to position [376, 0]
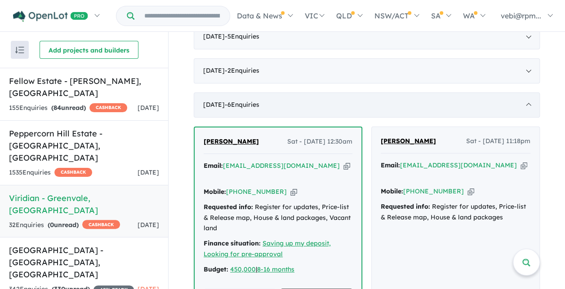
click at [528, 111] on div "June 2025 - 6 Enquir ies ( 0 unread)" at bounding box center [367, 105] width 346 height 25
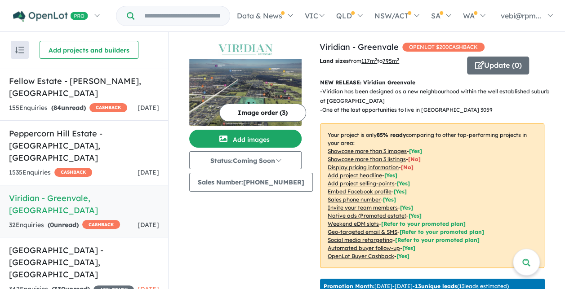
scroll to position [0, 0]
click at [87, 244] on h5 "Camden Place Estate - Strathtulloh , VIC" at bounding box center [84, 262] width 150 height 36
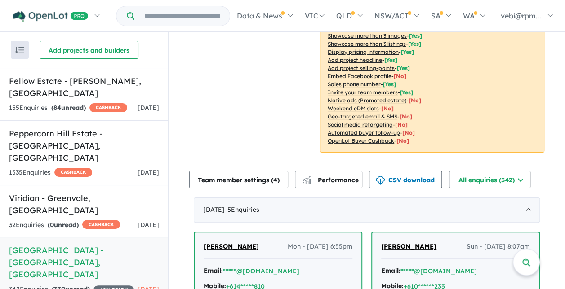
scroll to position [82, 0]
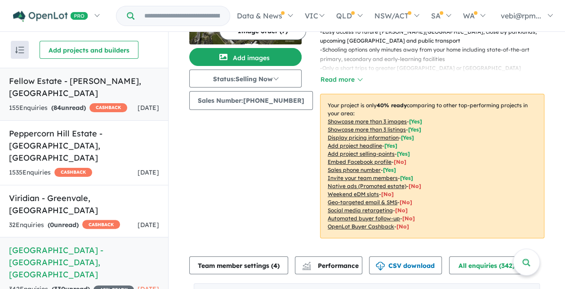
click at [91, 88] on link "Fellow Estate - Wollert , VIC 155 Enquir ies ( 84 unread) CASHBACK 2 days ago" at bounding box center [84, 94] width 168 height 53
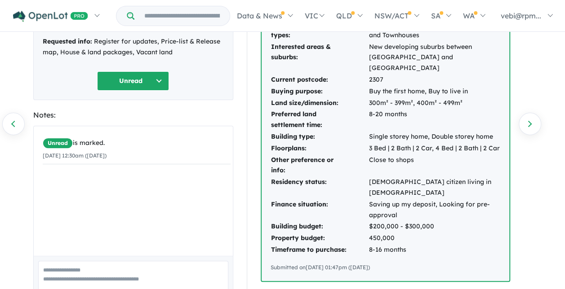
scroll to position [45, 0]
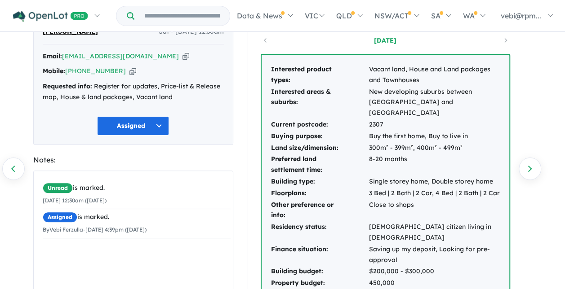
scroll to position [90, 0]
